Goal: Information Seeking & Learning: Learn about a topic

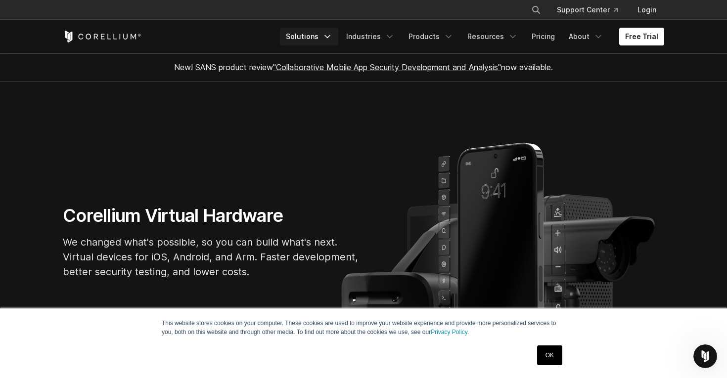
click at [332, 35] on icon "Navigation Menu" at bounding box center [327, 37] width 10 height 10
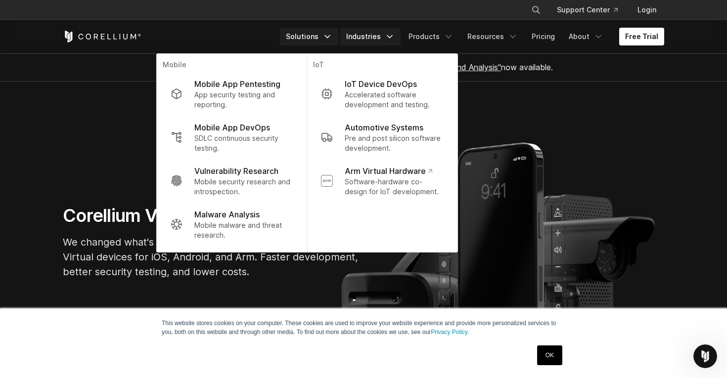
click at [394, 34] on icon "Navigation Menu" at bounding box center [390, 37] width 10 height 10
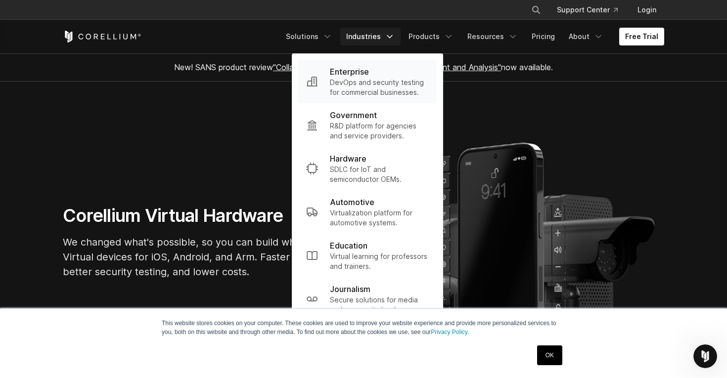
click at [381, 92] on p "DevOps and security testing for commercial businesses." at bounding box center [379, 88] width 99 height 20
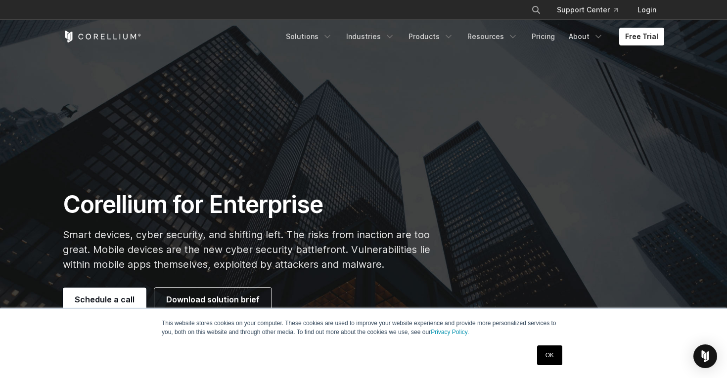
click at [551, 350] on link "OK" at bounding box center [549, 356] width 25 height 20
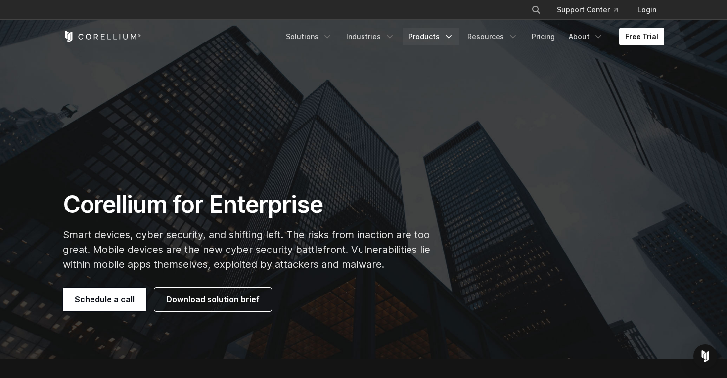
click at [451, 38] on icon "Navigation Menu" at bounding box center [448, 37] width 10 height 10
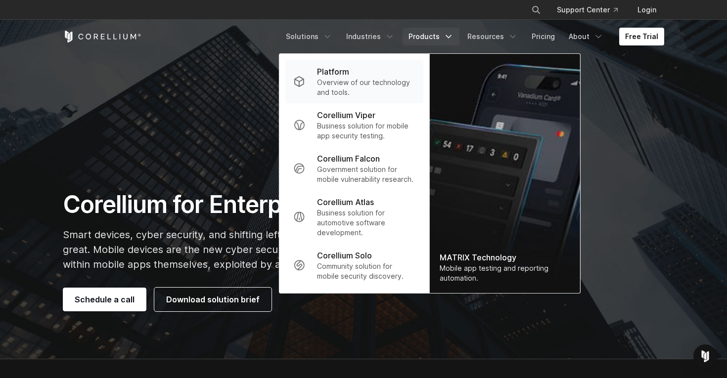
click at [345, 88] on p "Overview of our technology and tools." at bounding box center [366, 88] width 98 height 20
